Goal: Transaction & Acquisition: Subscribe to service/newsletter

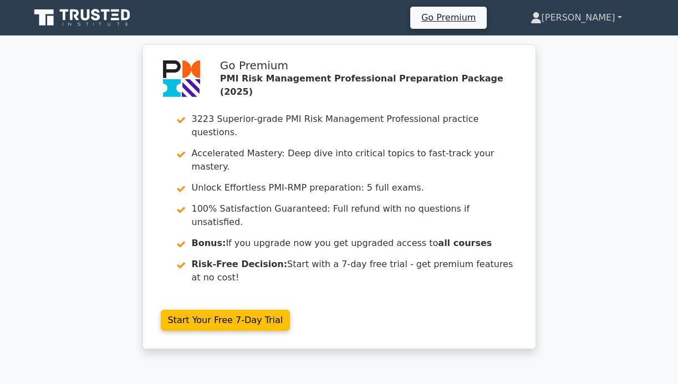
click at [617, 13] on link "[PERSON_NAME]" at bounding box center [576, 18] width 145 height 22
click at [600, 192] on div "Go Premium PMI Risk Management Professional Preparation Package (2025) 3223 Sup…" at bounding box center [339, 203] width 678 height 318
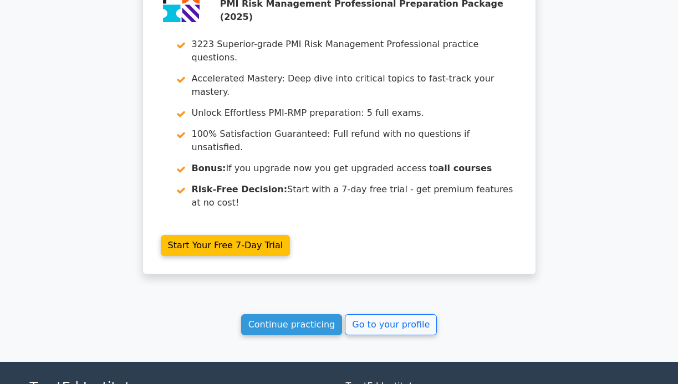
scroll to position [1997, 0]
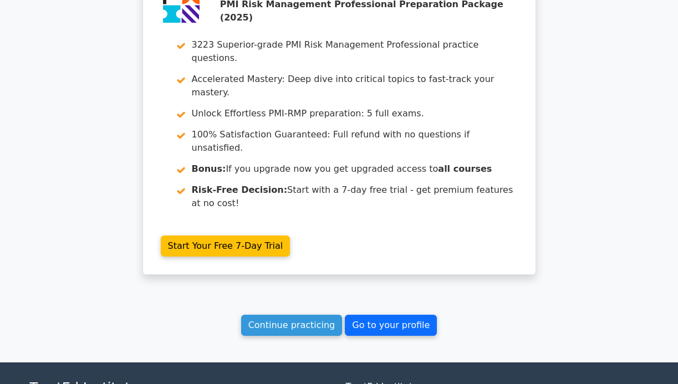
click at [374, 315] on link "Go to your profile" at bounding box center [391, 325] width 92 height 21
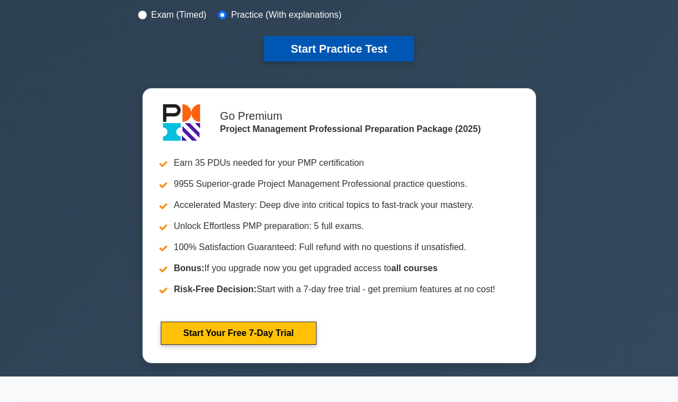
scroll to position [358, 0]
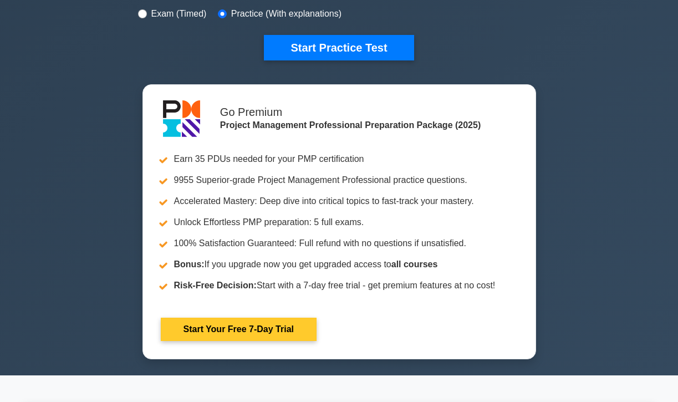
click at [262, 321] on link "Start Your Free 7-Day Trial" at bounding box center [239, 329] width 156 height 23
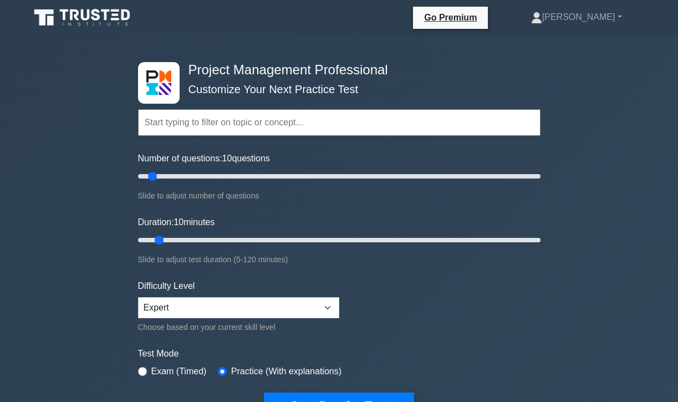
scroll to position [0, 0]
click at [484, 18] on link "Go Premium" at bounding box center [451, 18] width 66 height 14
